Goal: Use online tool/utility: Utilize a website feature to perform a specific function

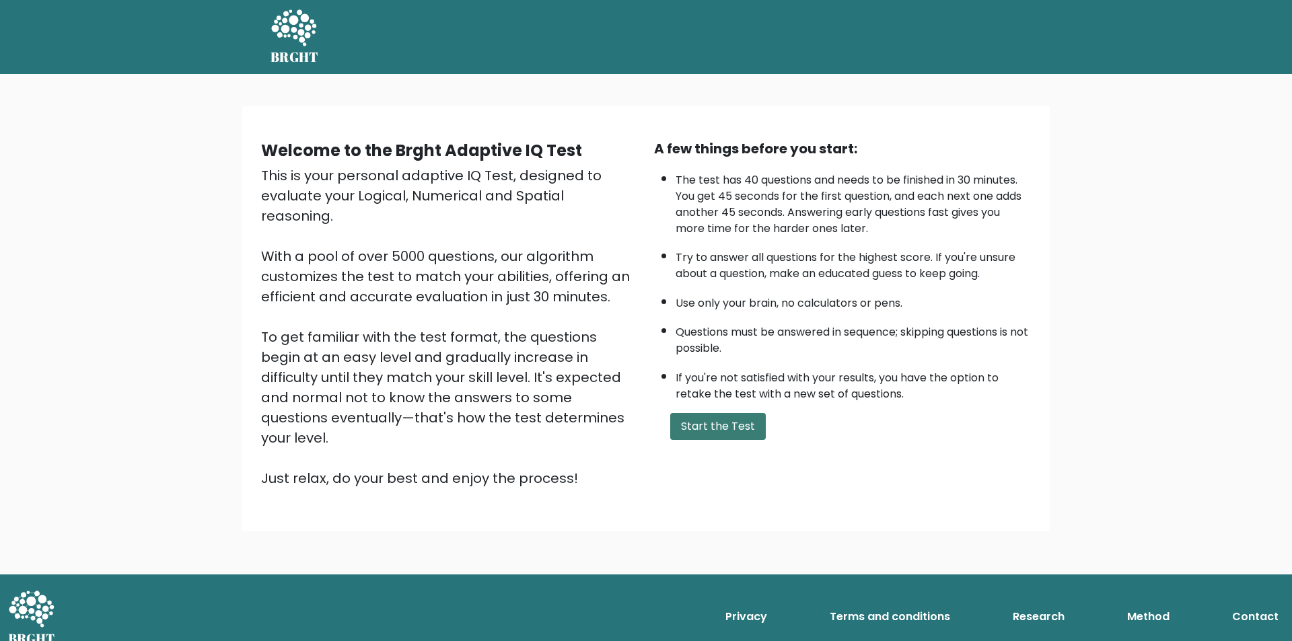
click at [732, 435] on button "Start the Test" at bounding box center [718, 426] width 96 height 27
click at [715, 426] on button "Start the Test" at bounding box center [718, 426] width 96 height 27
